Goal: Information Seeking & Learning: Learn about a topic

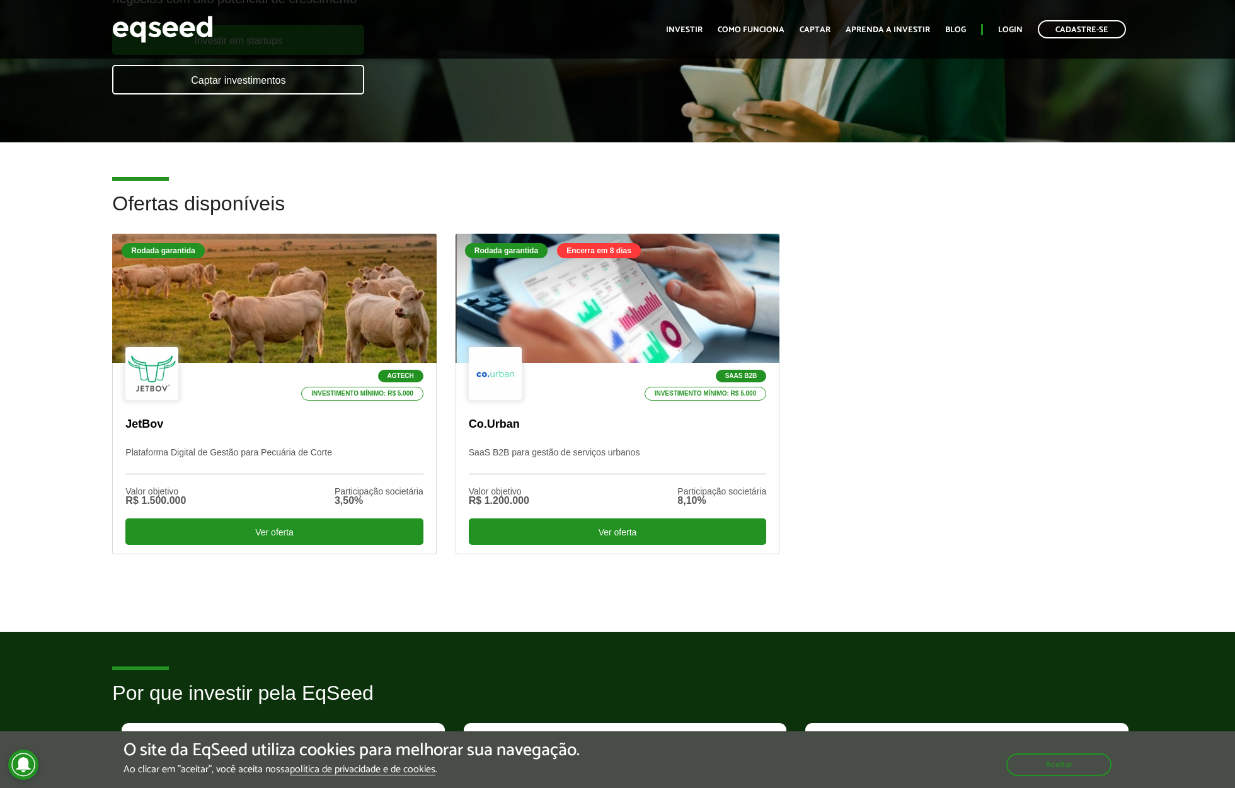
scroll to position [214, 0]
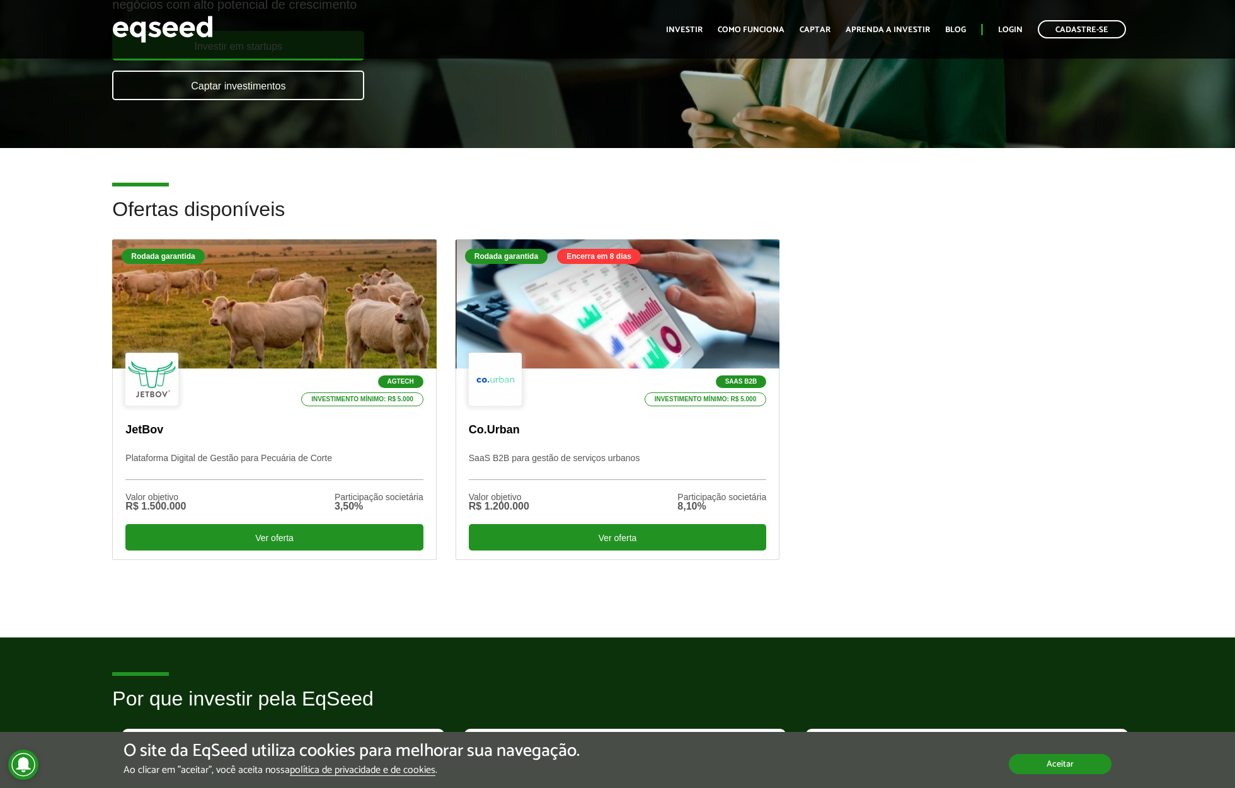
click at [1043, 768] on button "Aceitar" at bounding box center [1060, 764] width 103 height 20
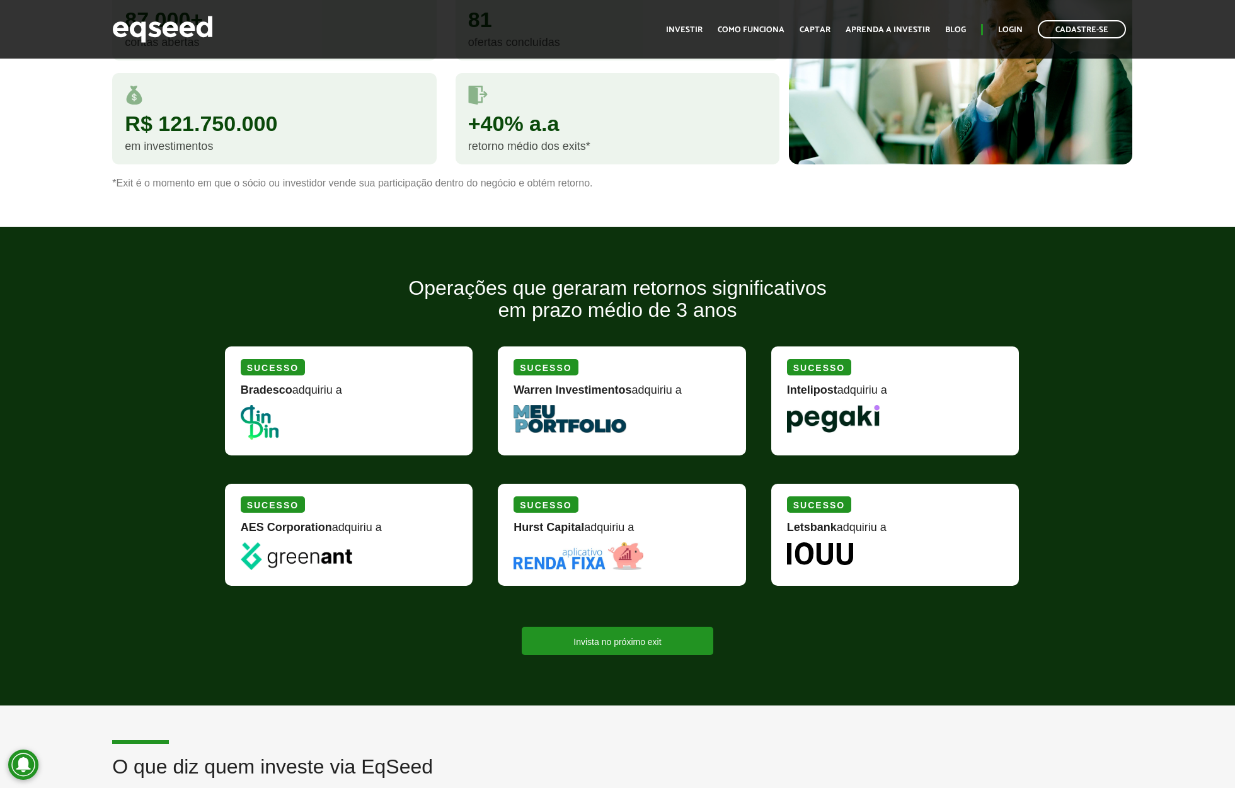
scroll to position [1250, 0]
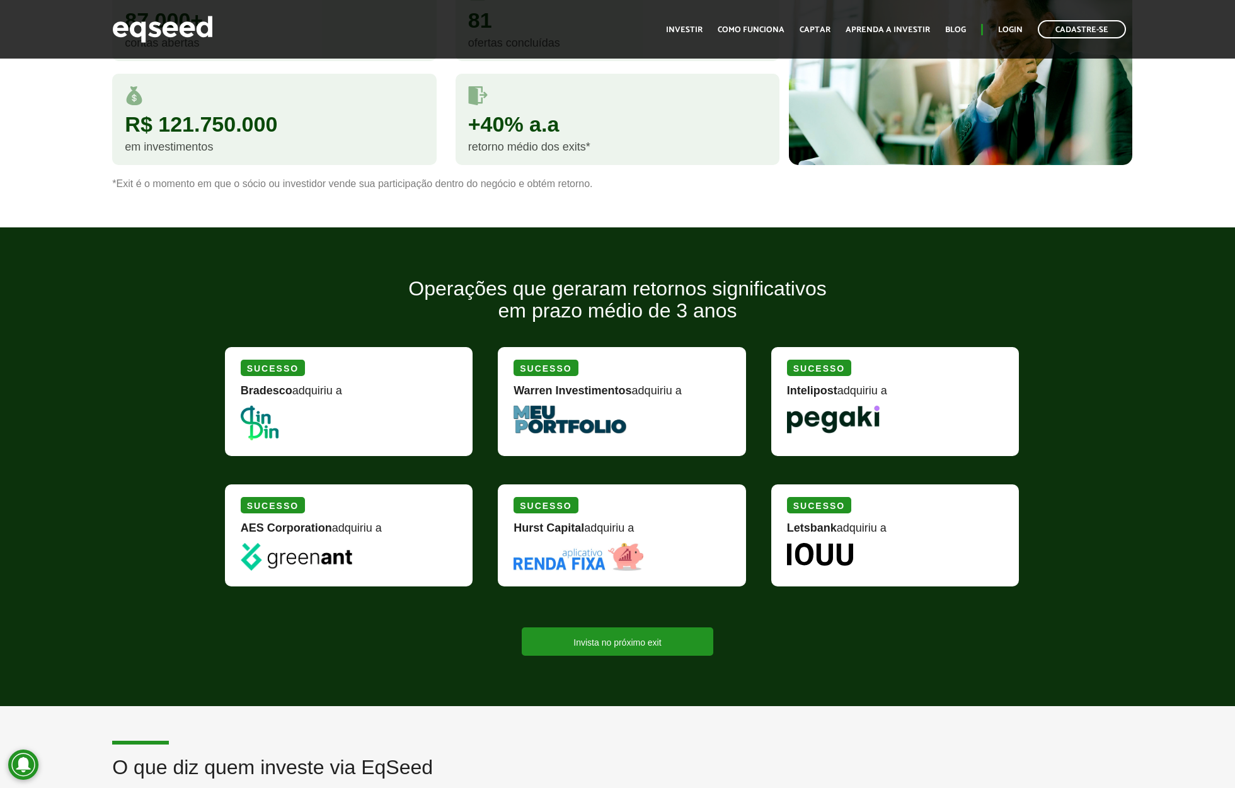
click at [276, 386] on strong "Bradesco" at bounding box center [267, 390] width 52 height 13
click at [269, 427] on img at bounding box center [260, 423] width 38 height 35
drag, startPoint x: 858, startPoint y: 560, endPoint x: 795, endPoint y: 557, distance: 63.1
click at [795, 557] on div "Sucesso Letsbank adquiriu a" at bounding box center [895, 536] width 248 height 102
copy div
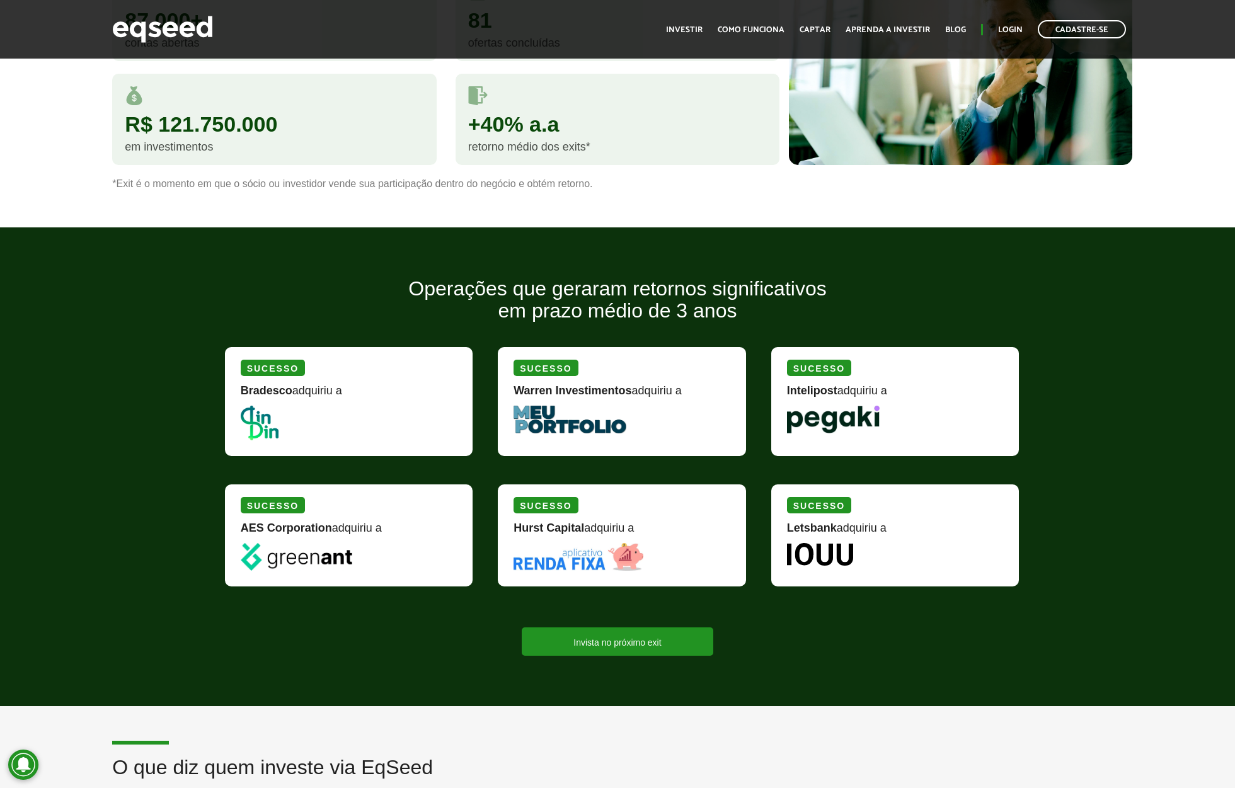
drag, startPoint x: 355, startPoint y: 562, endPoint x: 300, endPoint y: 559, distance: 55.6
click at [300, 559] on picture at bounding box center [349, 557] width 217 height 28
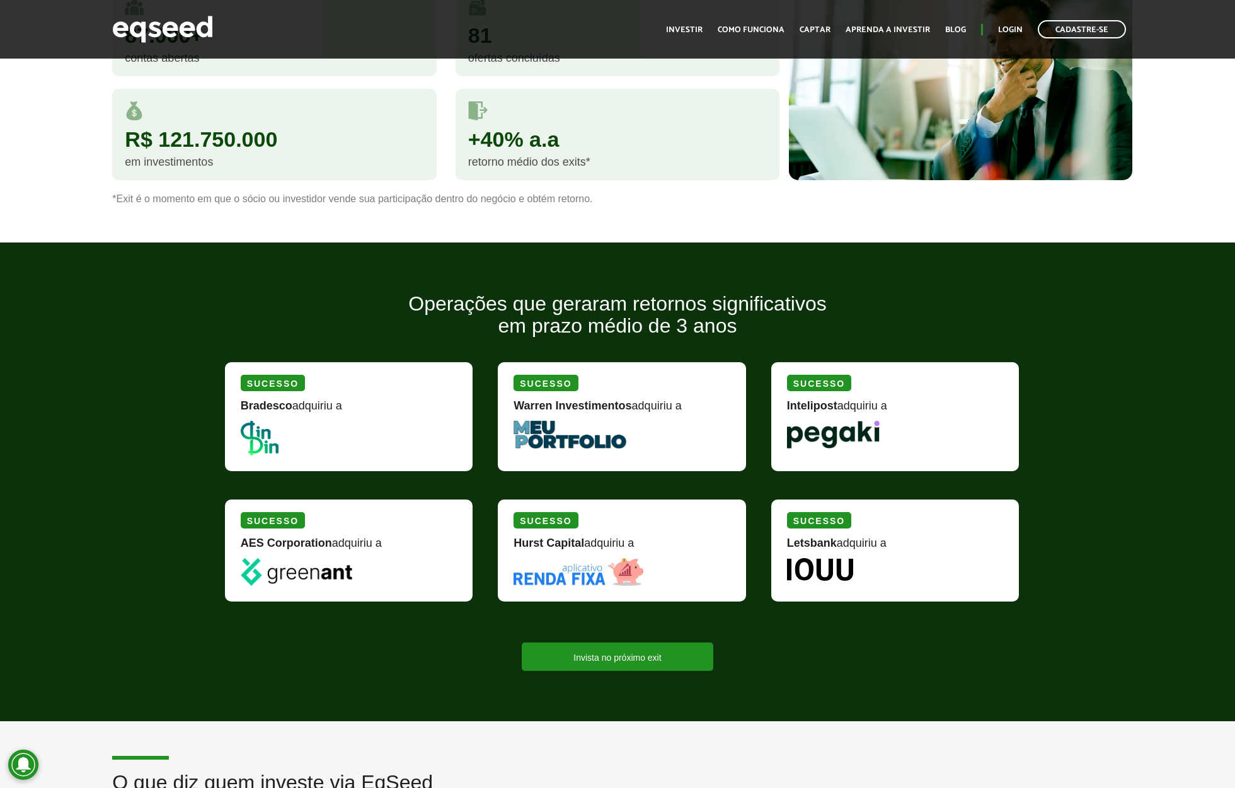
scroll to position [1208, 0]
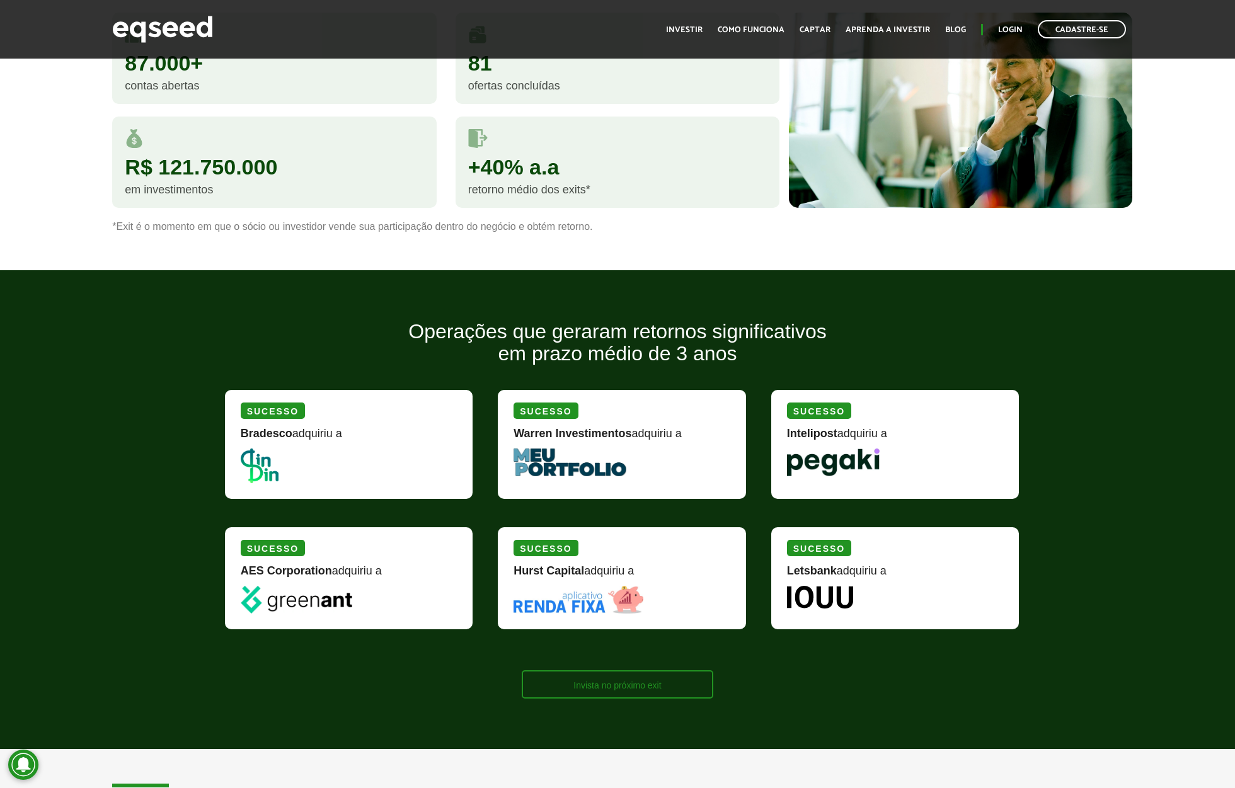
click at [650, 691] on link "Invista no próximo exit" at bounding box center [617, 685] width 191 height 28
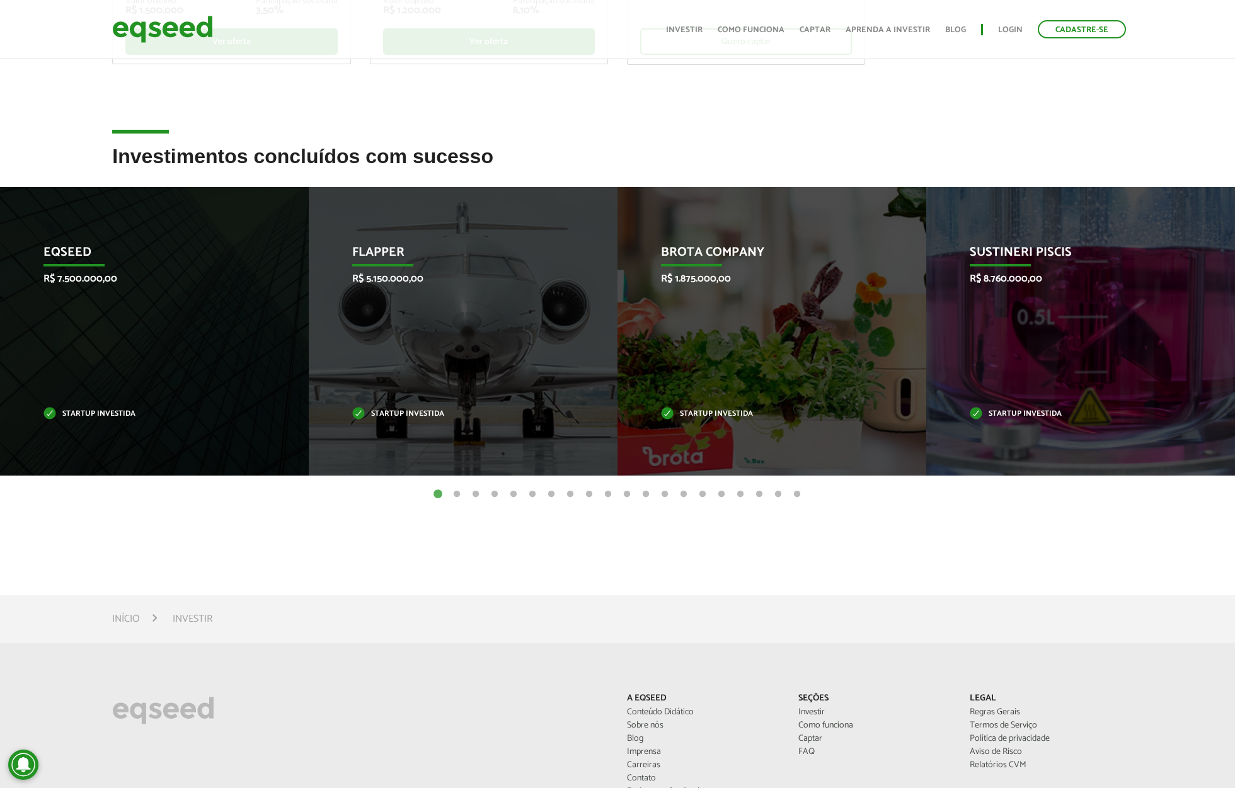
scroll to position [413, 0]
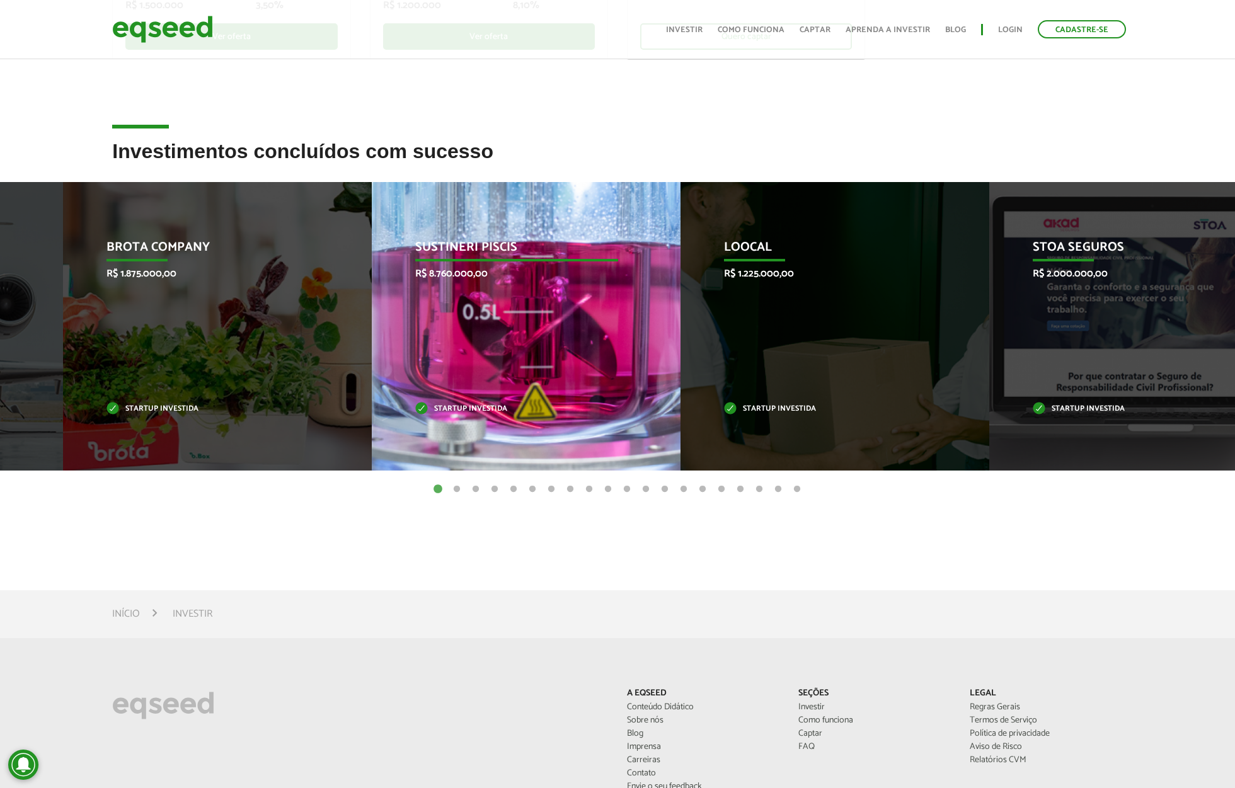
drag, startPoint x: 1068, startPoint y: 243, endPoint x: 503, endPoint y: 267, distance: 565.8
click at [503, 267] on div "Sustineri Piscis R$ 8.760.000,00 Startup investida" at bounding box center [517, 326] width 290 height 289
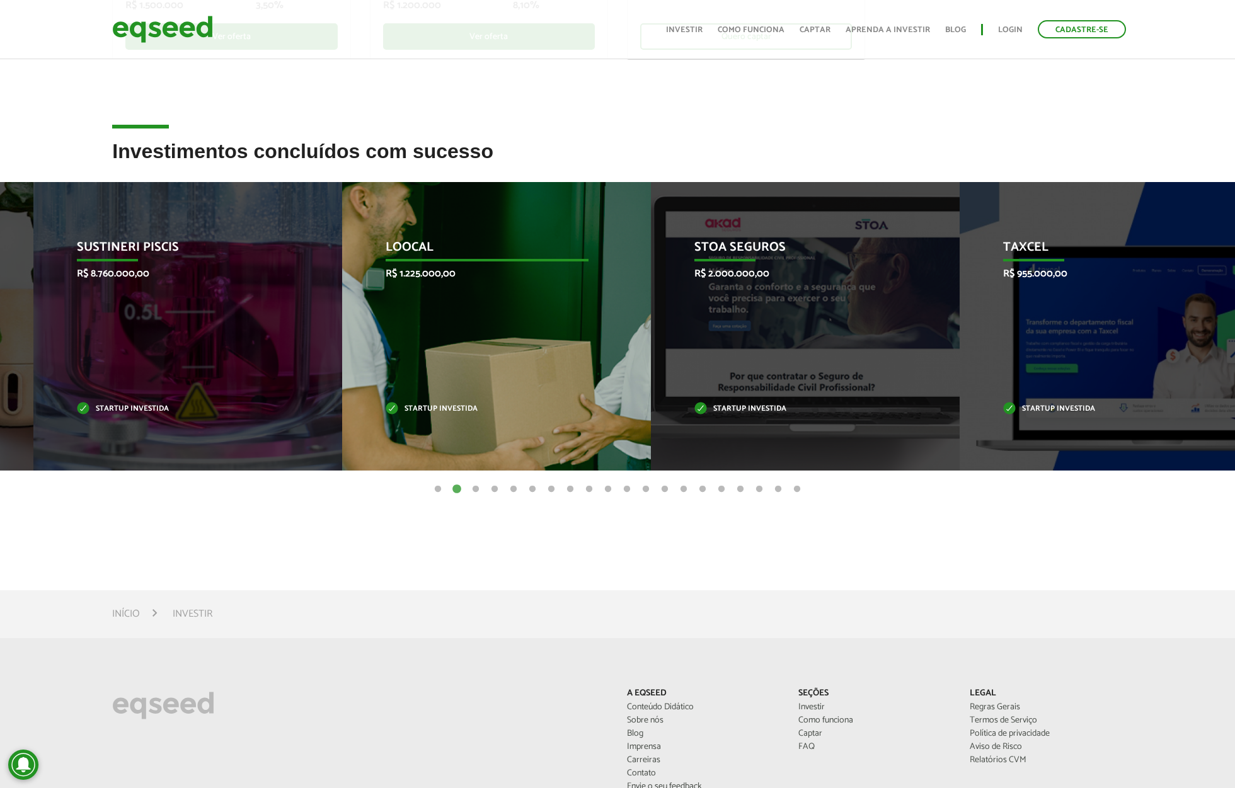
drag, startPoint x: 226, startPoint y: 337, endPoint x: 611, endPoint y: 359, distance: 385.7
click at [611, 359] on div "Loocal R$ 1.225.000,00 Startup investida" at bounding box center [487, 326] width 290 height 289
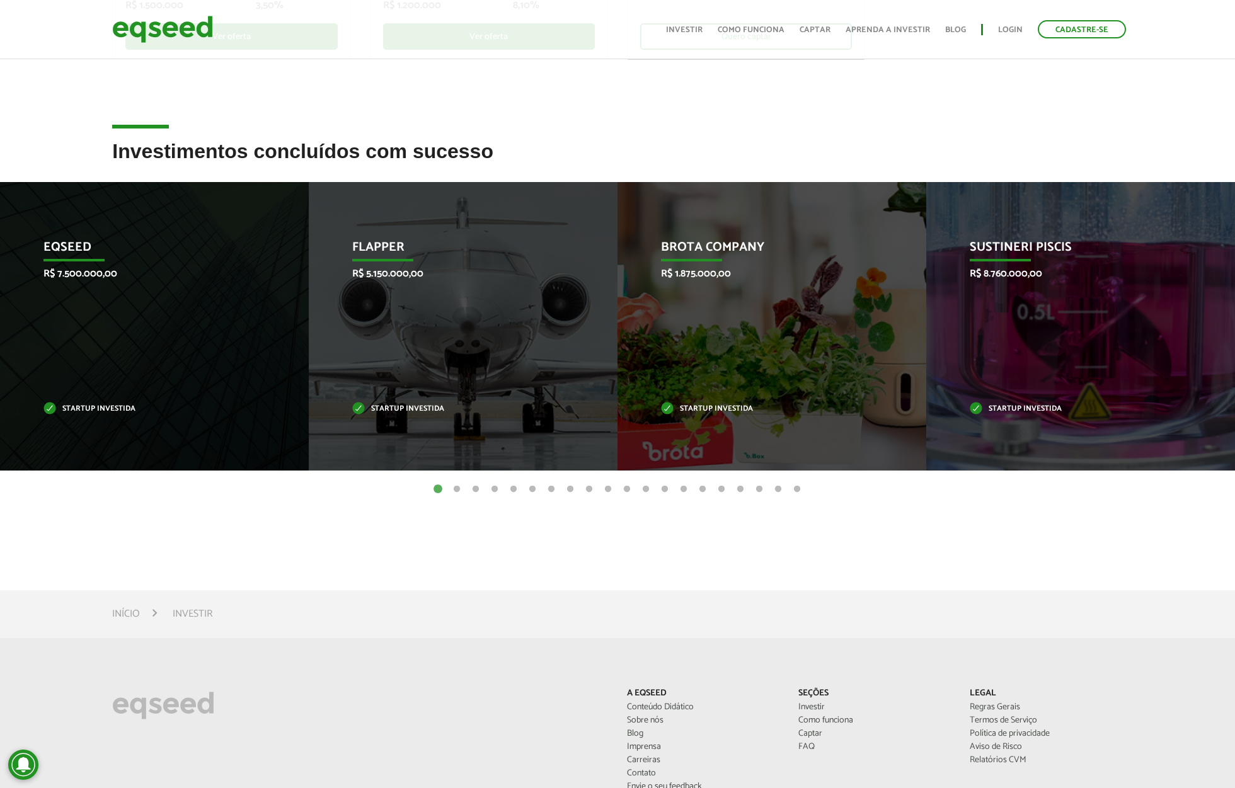
click at [453, 490] on button "2" at bounding box center [457, 489] width 13 height 13
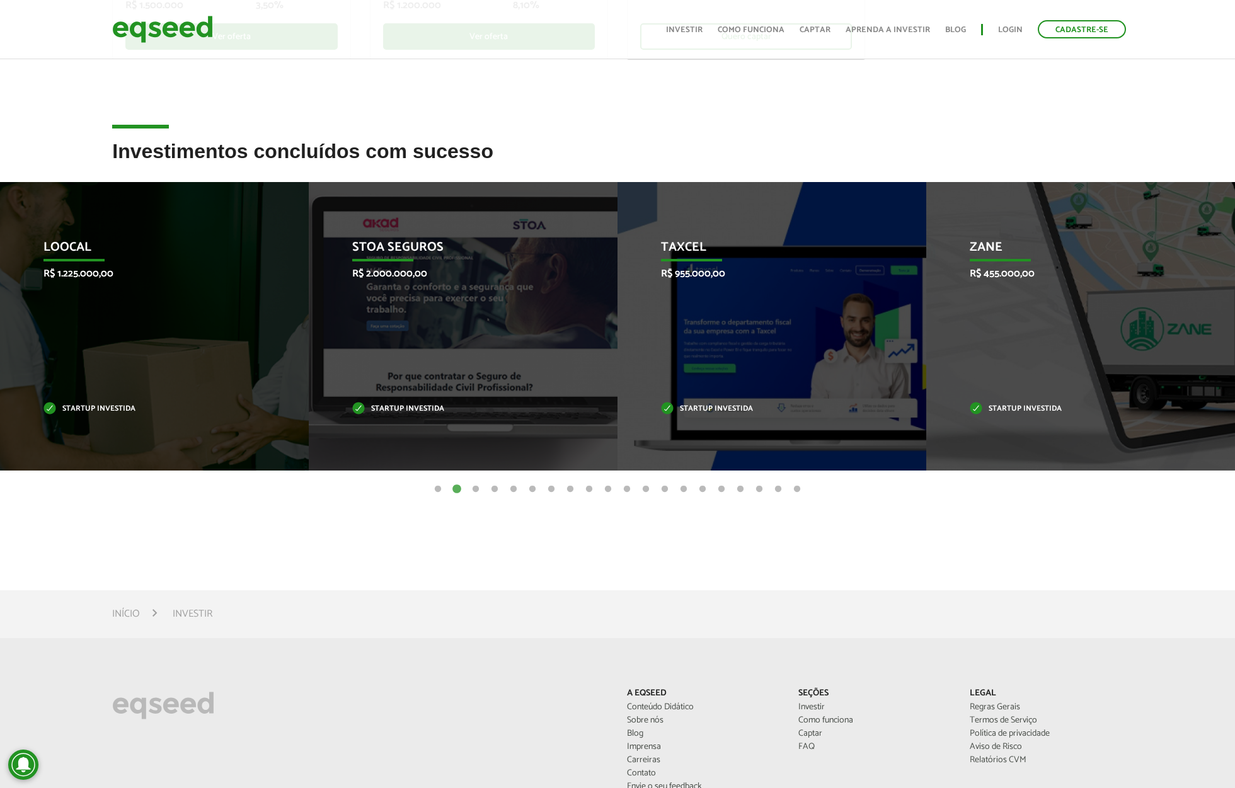
click at [473, 489] on button "3" at bounding box center [476, 489] width 13 height 13
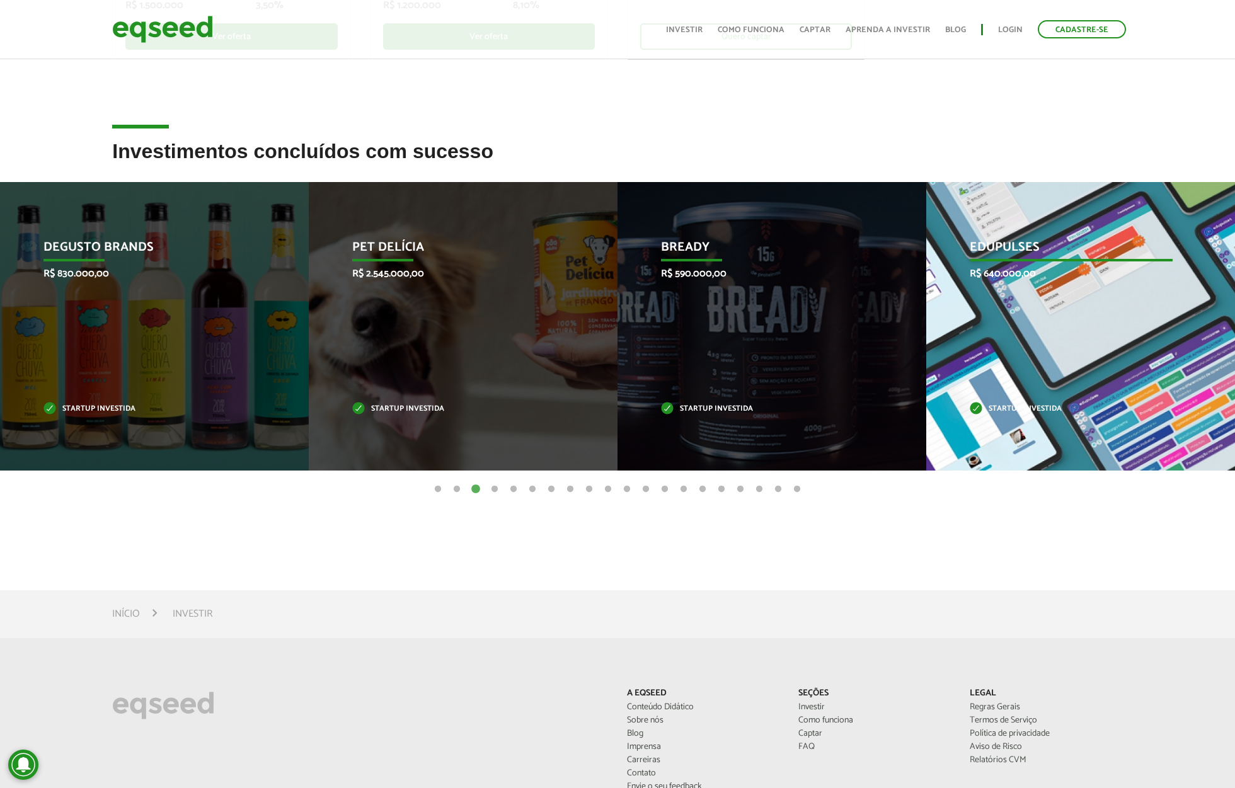
click at [1024, 248] on p "Edupulses" at bounding box center [1071, 250] width 203 height 21
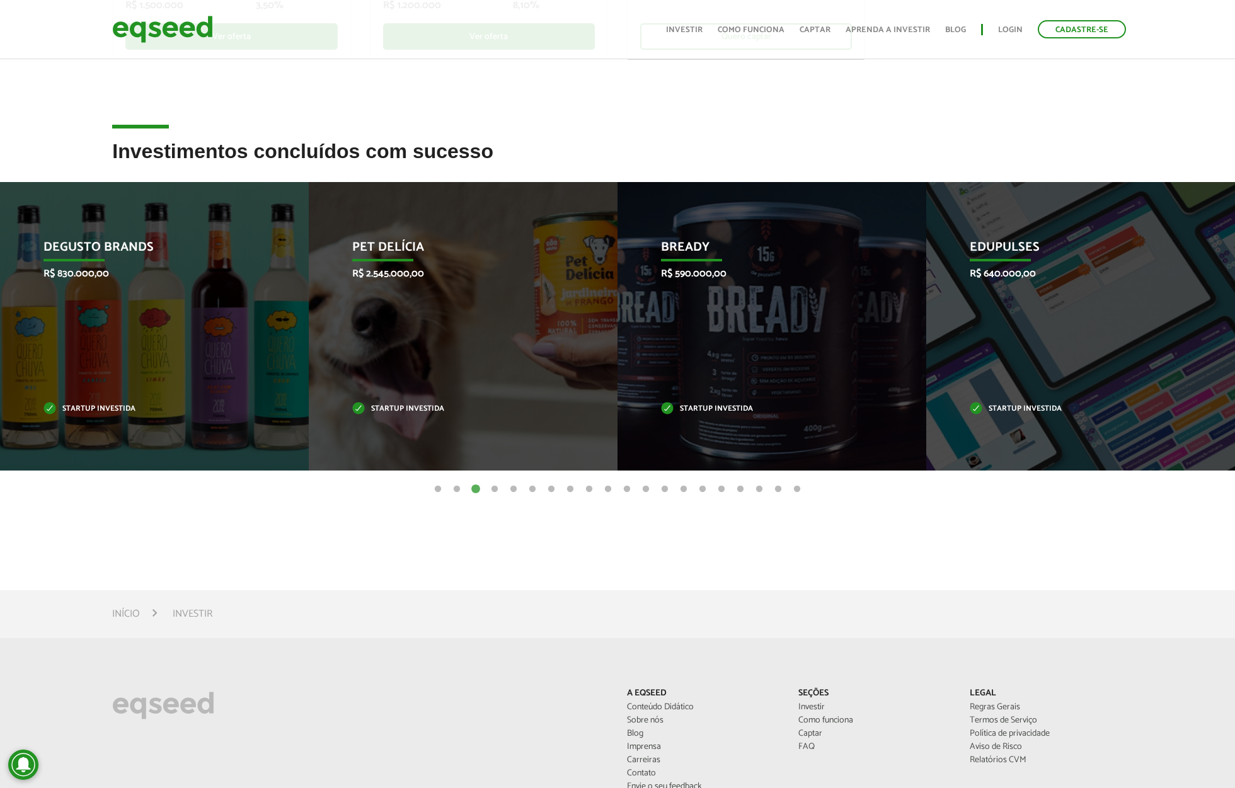
click at [495, 485] on button "4" at bounding box center [494, 489] width 13 height 13
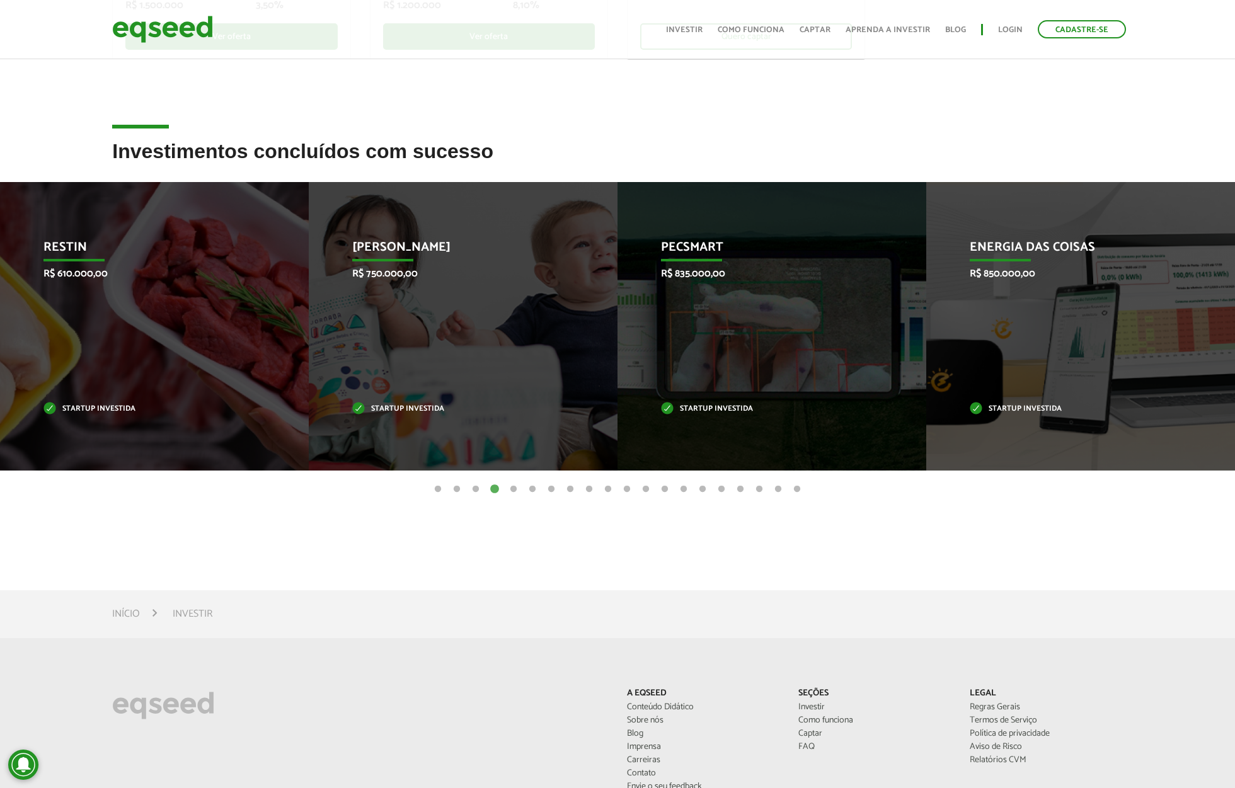
click at [512, 488] on button "5" at bounding box center [513, 489] width 13 height 13
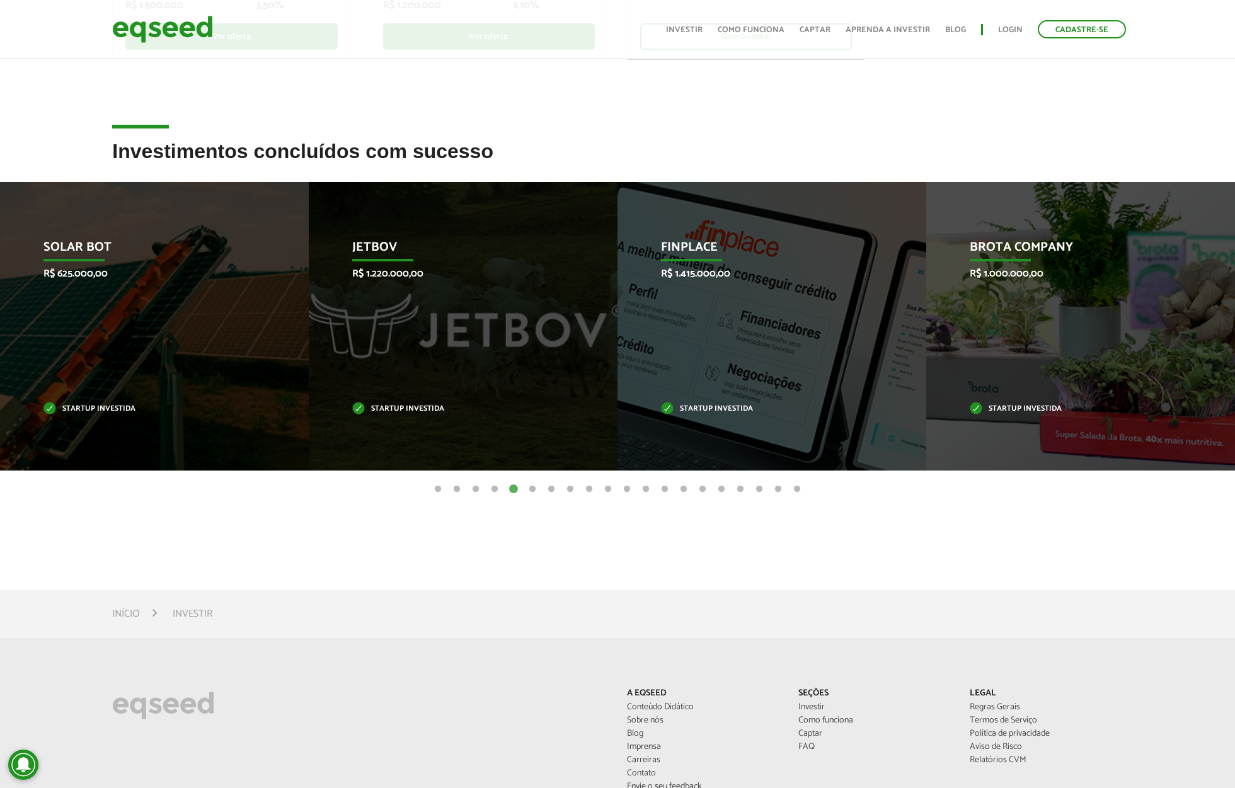
click at [531, 488] on button "6" at bounding box center [532, 489] width 13 height 13
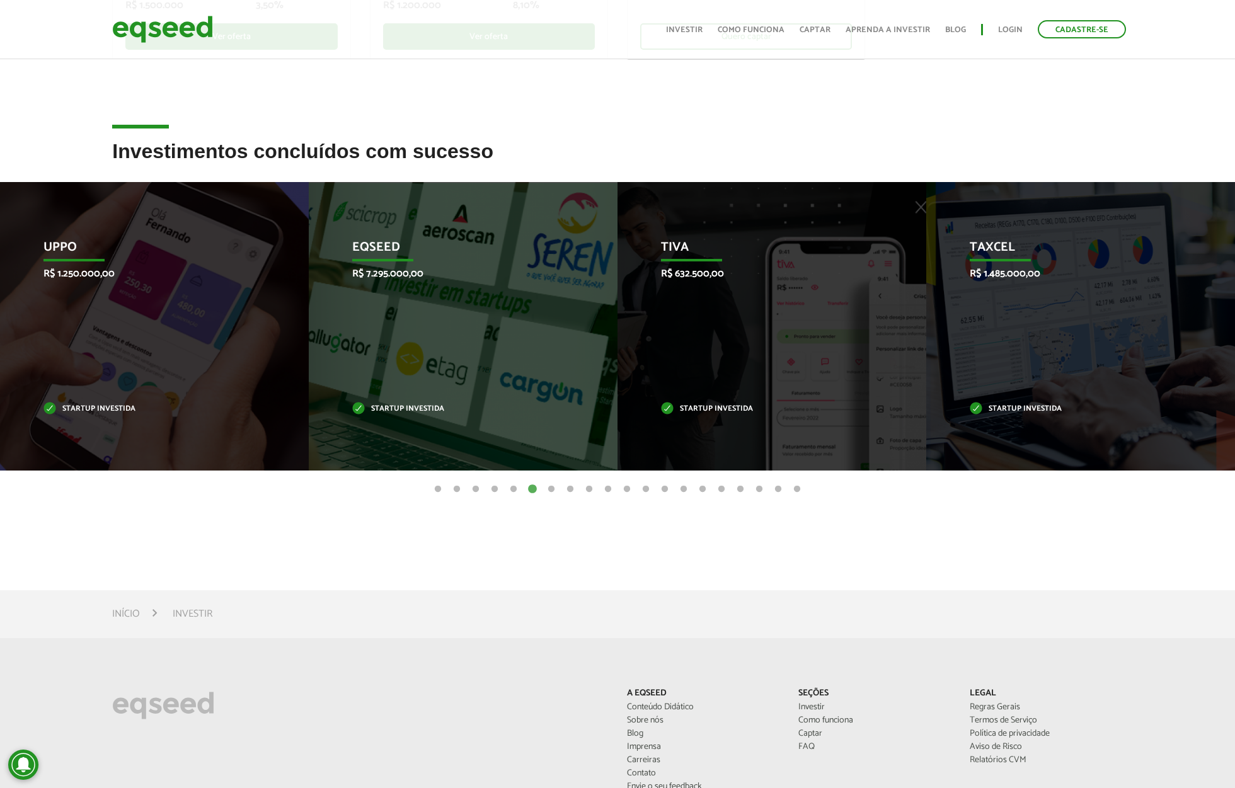
click at [555, 488] on button "7" at bounding box center [551, 489] width 13 height 13
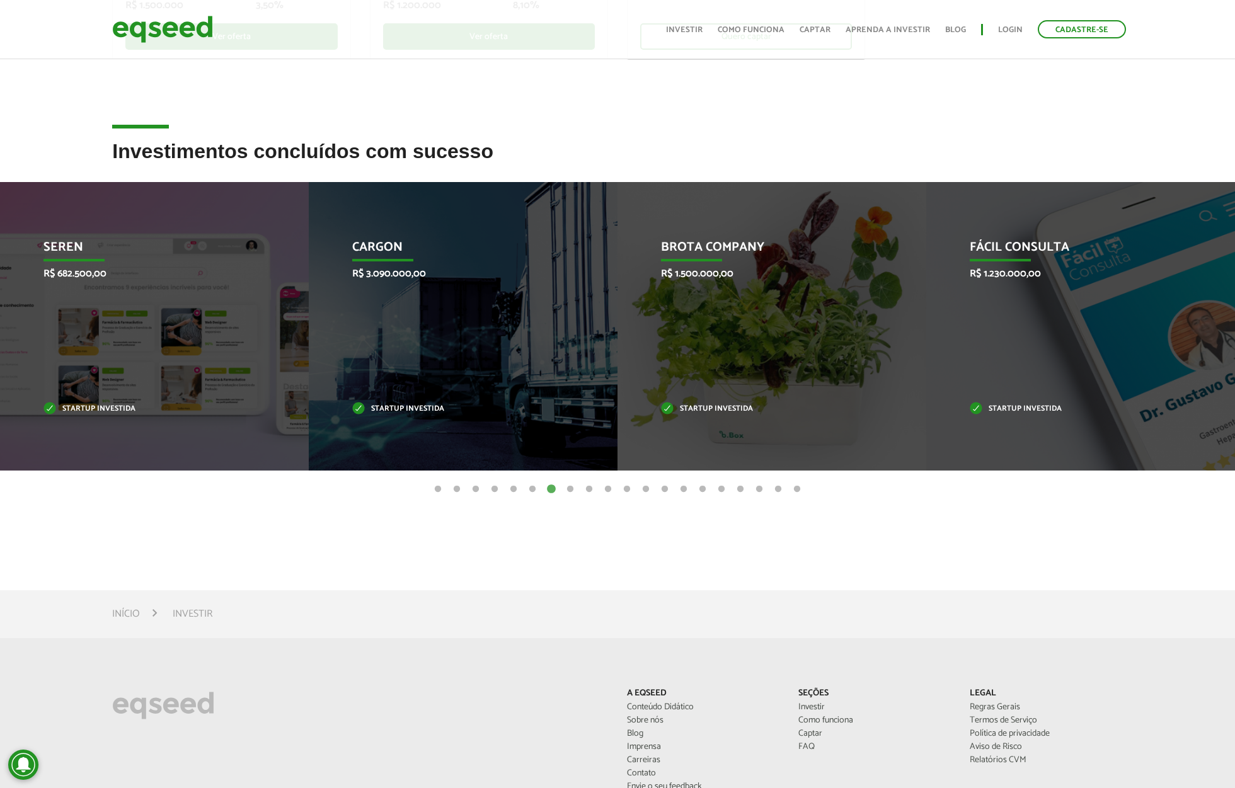
drag, startPoint x: 563, startPoint y: 487, endPoint x: 572, endPoint y: 489, distance: 9.8
click at [563, 487] on ul "1 2 3 4 5 6 7 8 9 10 11 12 13 14 15 16 17 18 19 20" at bounding box center [617, 489] width 1235 height 14
click at [572, 489] on button "8" at bounding box center [570, 489] width 13 height 13
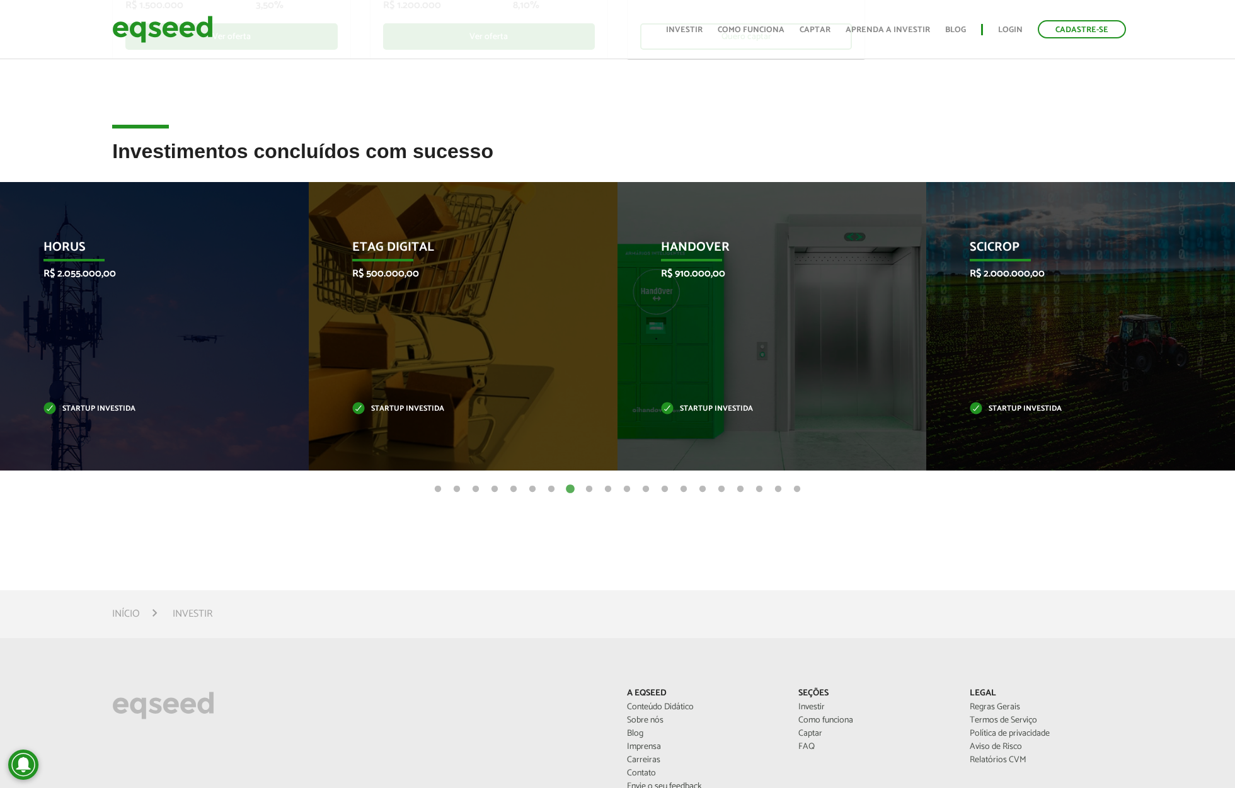
click at [588, 487] on button "9" at bounding box center [589, 489] width 13 height 13
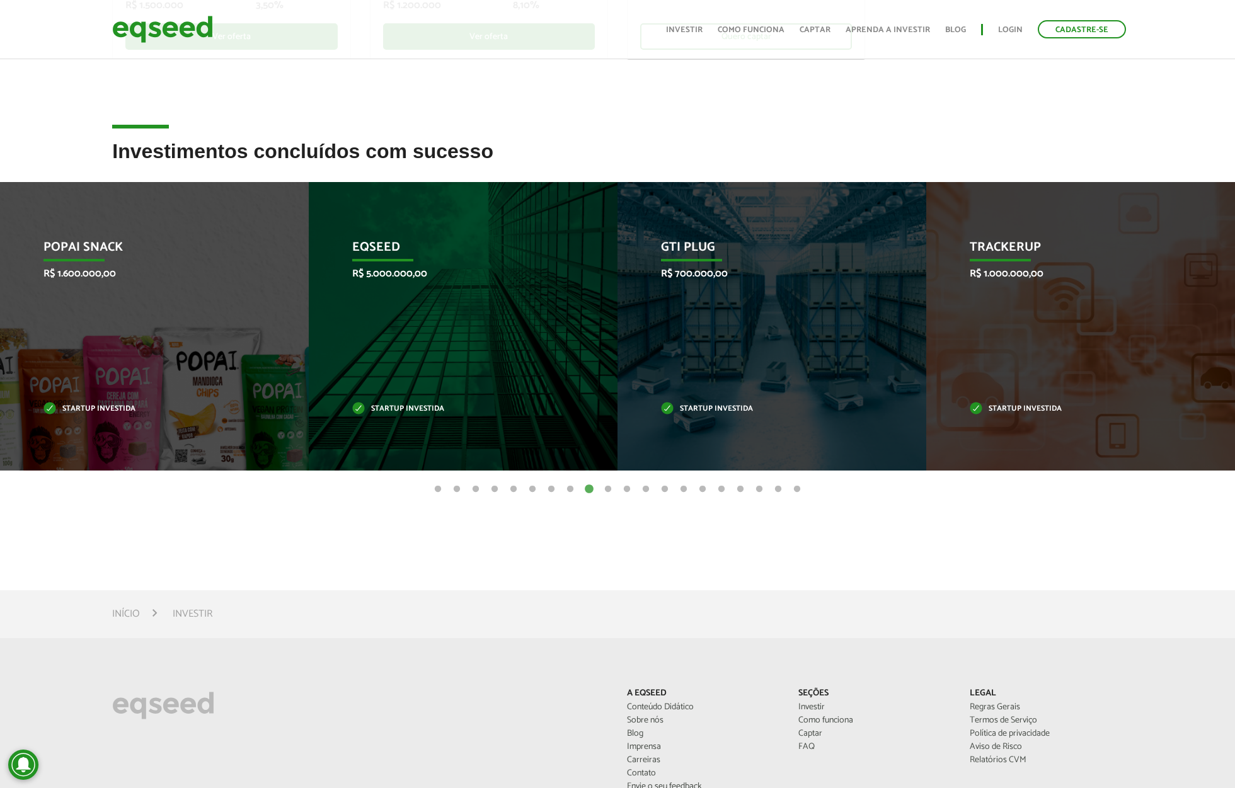
click at [609, 488] on button "10" at bounding box center [608, 489] width 13 height 13
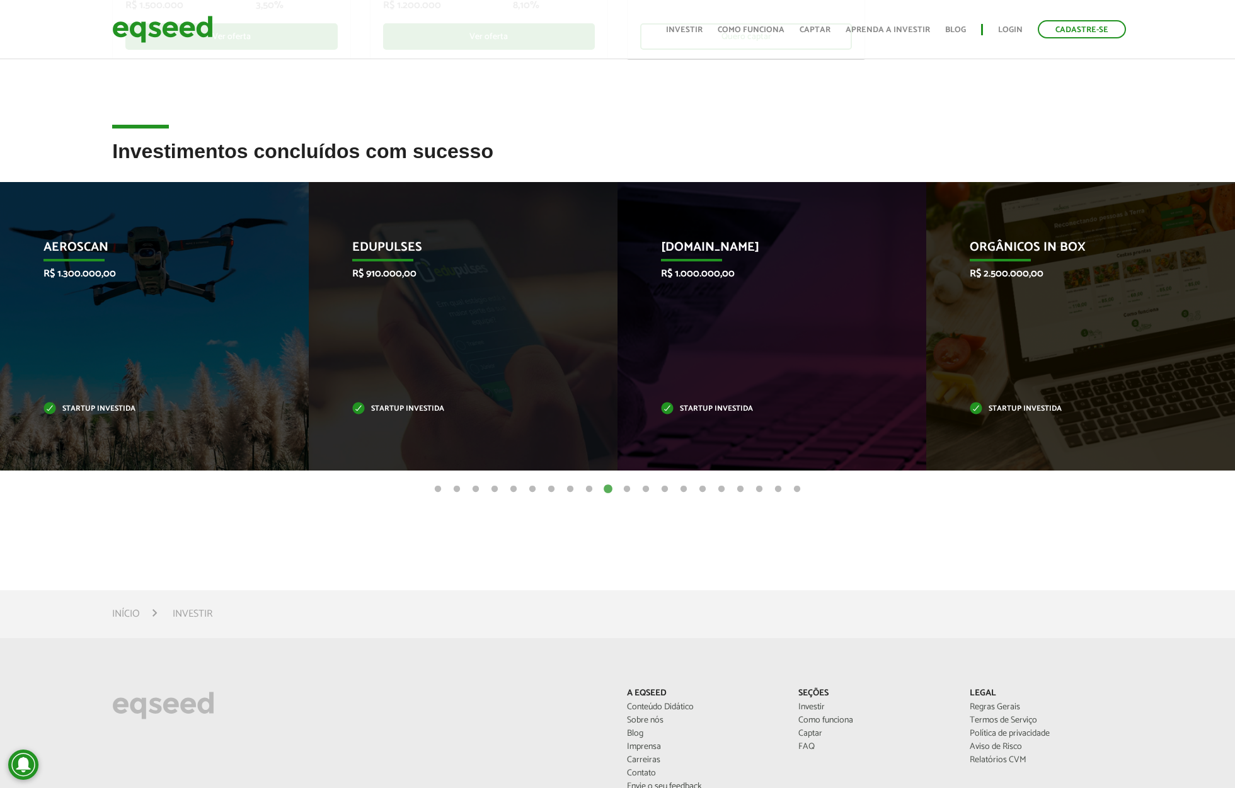
click at [630, 488] on button "11" at bounding box center [627, 489] width 13 height 13
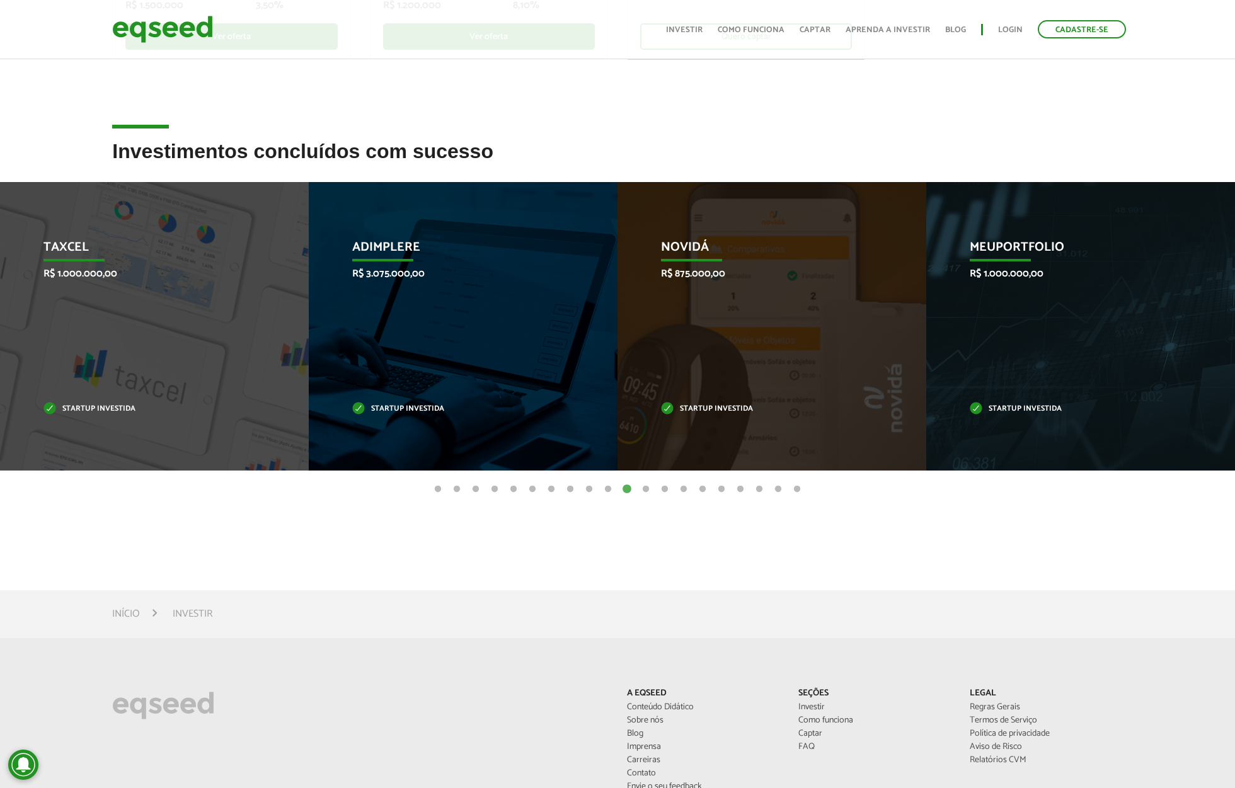
click at [647, 492] on button "12" at bounding box center [646, 489] width 13 height 13
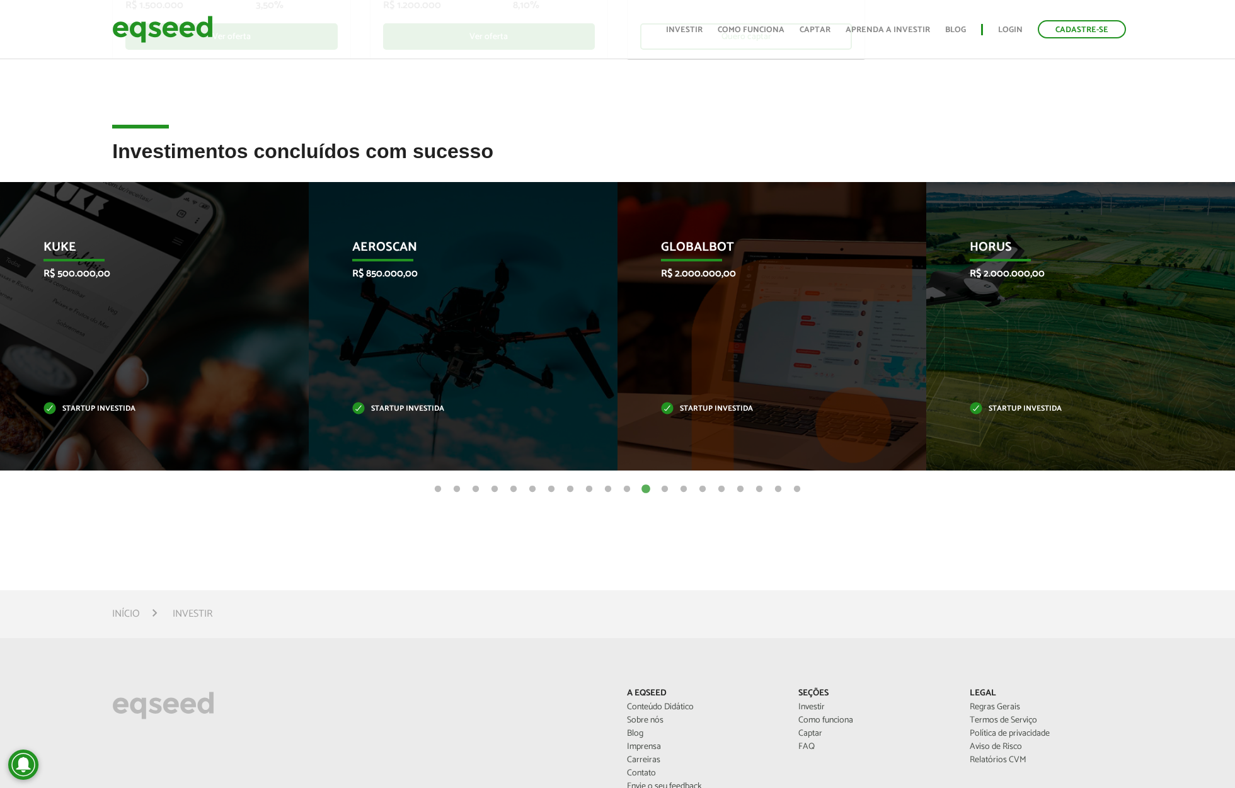
click at [663, 487] on button "13" at bounding box center [665, 489] width 13 height 13
